Goal: Task Accomplishment & Management: Use online tool/utility

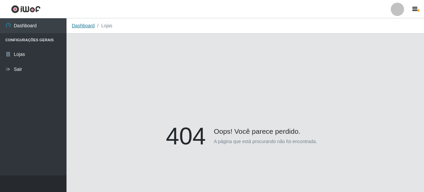
click at [81, 25] on link "Dashboard" at bounding box center [83, 25] width 23 height 5
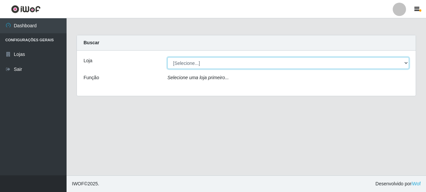
click at [190, 62] on select "[Selecione...] Supermercado Queiroz - [GEOGRAPHIC_DATA]" at bounding box center [287, 63] width 241 height 12
select select "496"
click at [167, 57] on select "[Selecione...] Supermercado Queiroz - [GEOGRAPHIC_DATA]" at bounding box center [287, 63] width 241 height 12
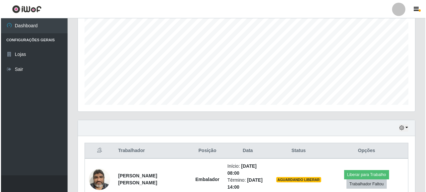
scroll to position [166, 0]
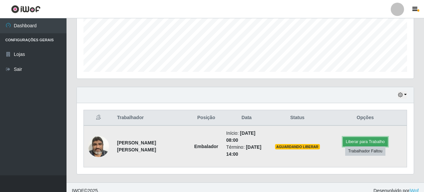
click at [369, 139] on button "Liberar para Trabalho" at bounding box center [365, 141] width 45 height 9
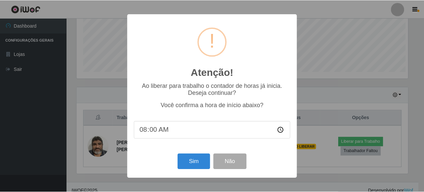
scroll to position [138, 333]
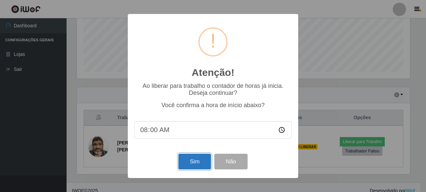
click at [194, 166] on button "Sim" at bounding box center [194, 162] width 32 height 16
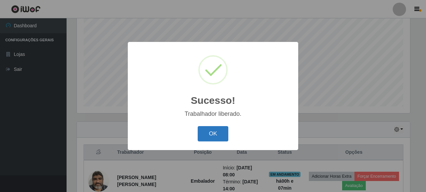
click at [215, 133] on button "OK" at bounding box center [213, 134] width 31 height 16
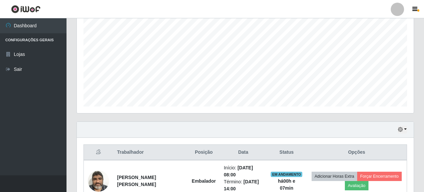
scroll to position [138, 337]
click at [402, 128] on icon "button" at bounding box center [400, 129] width 5 height 5
click at [288, 131] on div "Hoje 1 dia 3 dias 1 Semana Não encerrados" at bounding box center [245, 130] width 337 height 16
click at [404, 129] on button "button" at bounding box center [402, 130] width 9 height 8
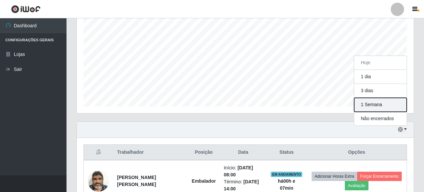
click at [379, 107] on button "1 Semana" at bounding box center [380, 105] width 53 height 14
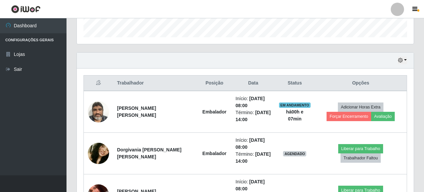
scroll to position [173, 0]
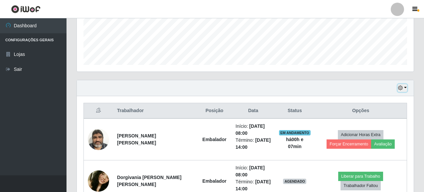
click at [406, 88] on button "button" at bounding box center [402, 88] width 9 height 8
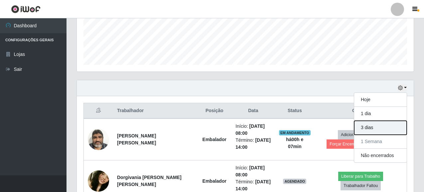
click at [374, 130] on button "3 dias" at bounding box center [380, 128] width 53 height 14
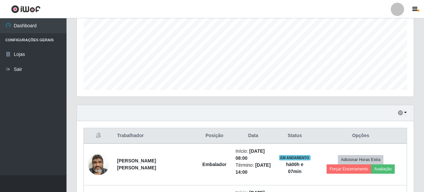
scroll to position [115, 0]
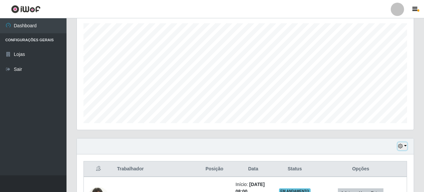
click at [405, 147] on button "button" at bounding box center [402, 146] width 9 height 8
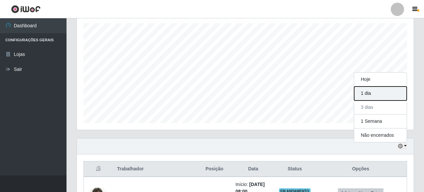
click at [367, 92] on button "1 dia" at bounding box center [380, 93] width 53 height 14
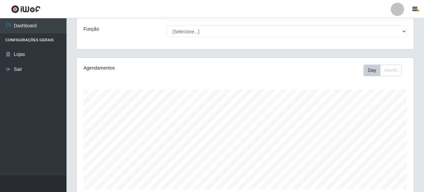
scroll to position [48, 0]
click at [393, 71] on button "Month" at bounding box center [391, 71] width 22 height 12
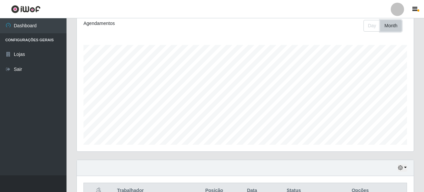
scroll to position [81, 0]
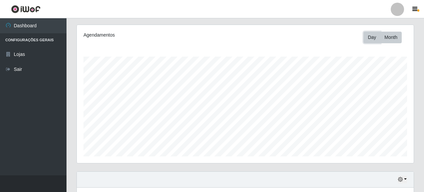
click at [374, 37] on button "Day" at bounding box center [371, 38] width 17 height 12
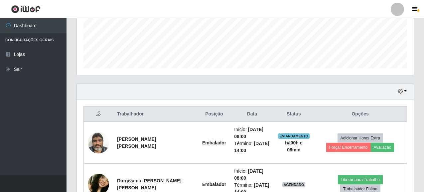
scroll to position [181, 0]
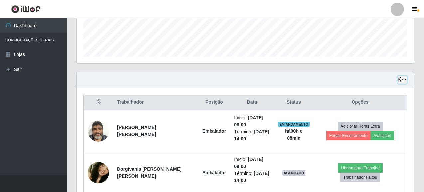
click at [405, 80] on button "button" at bounding box center [402, 80] width 9 height 8
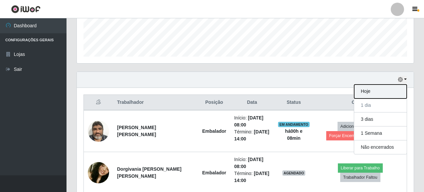
click at [372, 92] on button "Hoje" at bounding box center [380, 91] width 53 height 14
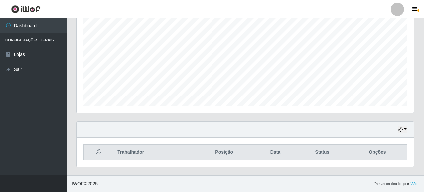
scroll to position [173, 0]
